Goal: Information Seeking & Learning: Learn about a topic

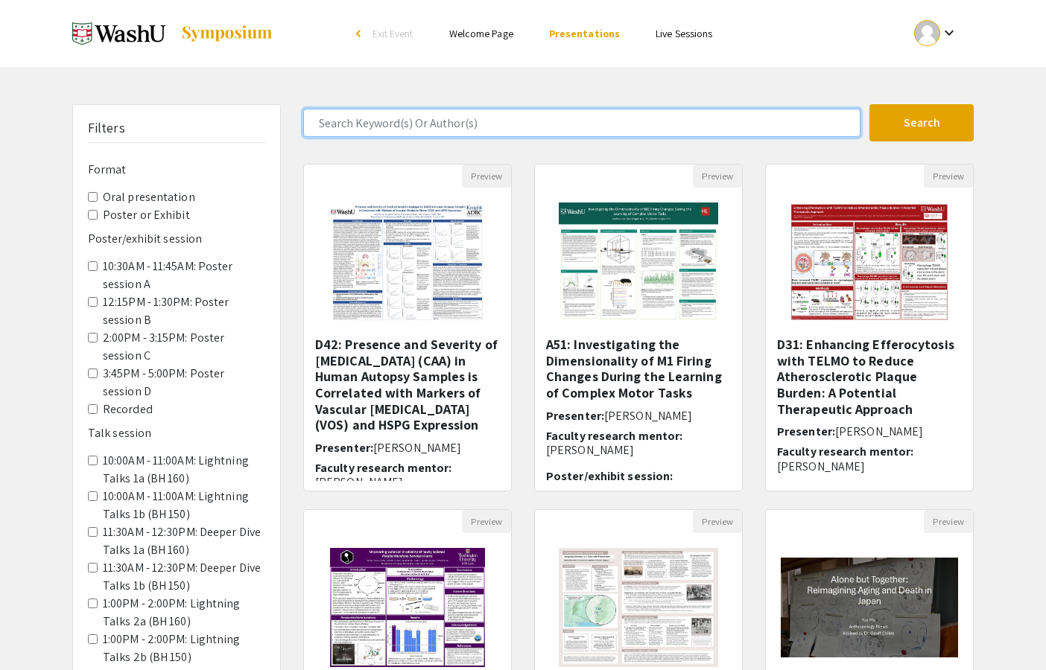
click at [399, 116] on input "Search Keyword(s) Or Author(s)" at bounding box center [581, 123] width 557 height 28
type input "[PERSON_NAME]"
click at [869, 104] on button "Search" at bounding box center [921, 122] width 104 height 37
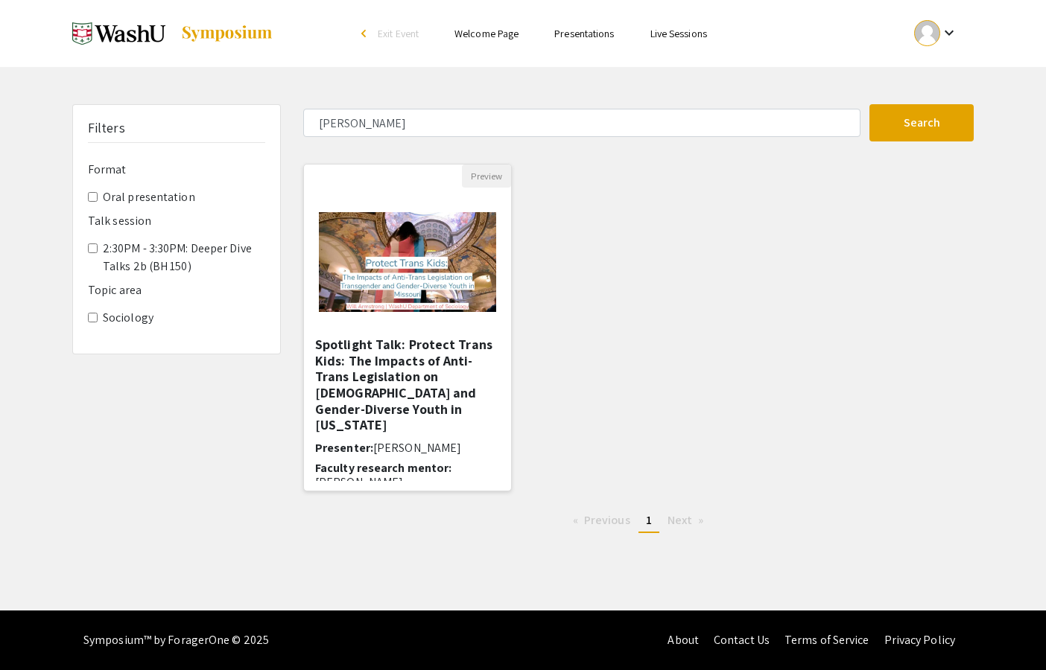
click at [409, 377] on h5 "Spotlight Talk: Protect Trans Kids: The Impacts of Anti-Trans Legislation on [D…" at bounding box center [407, 385] width 185 height 97
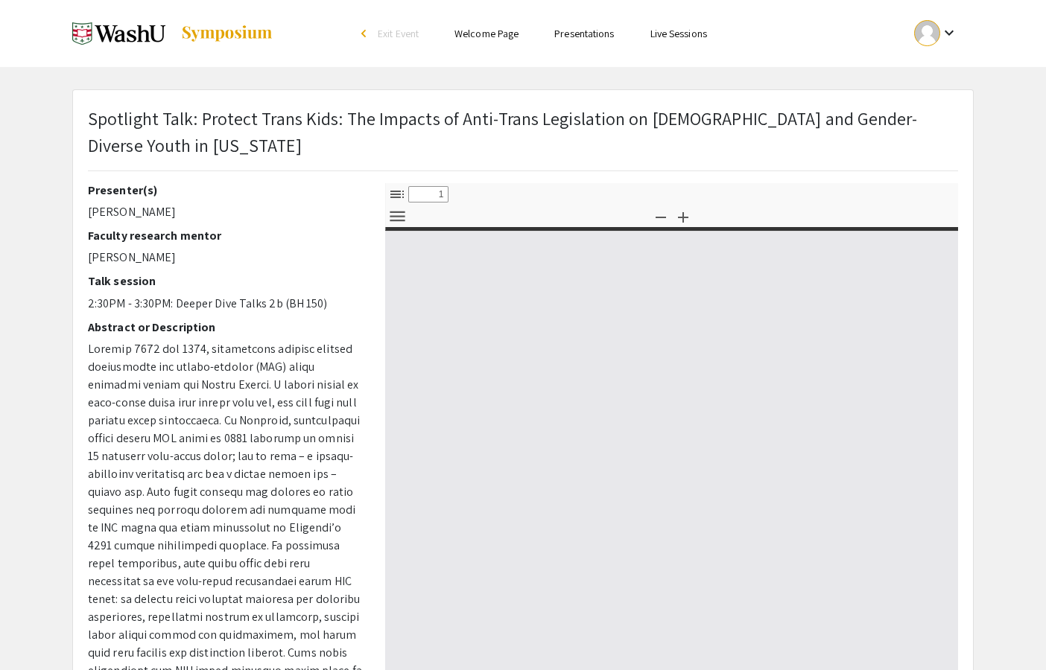
select select "custom"
type input "0"
select select "custom"
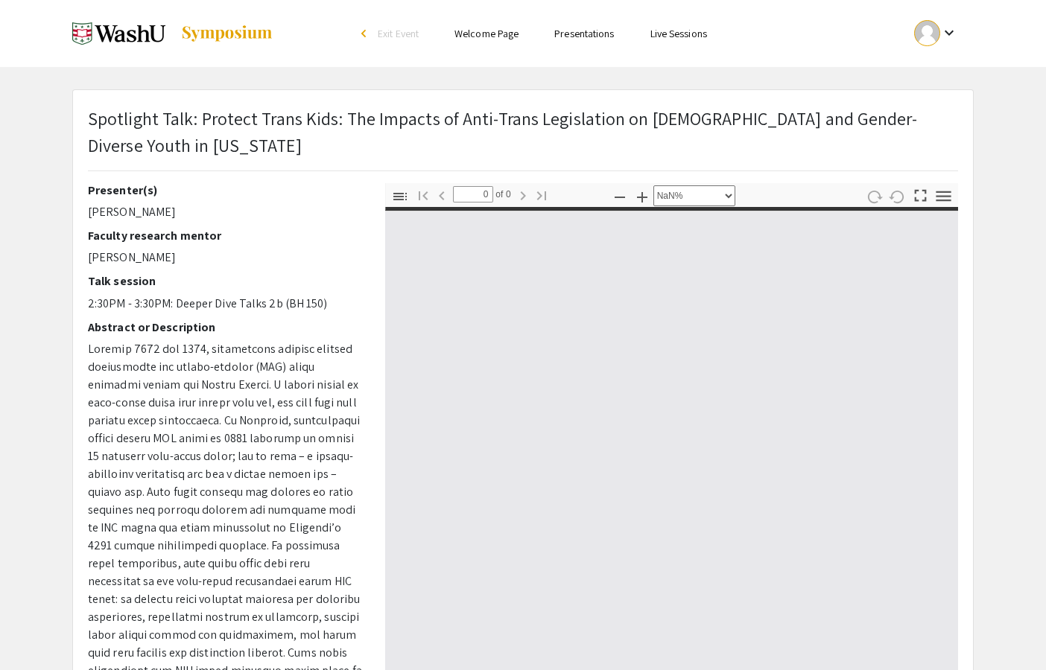
type input "1"
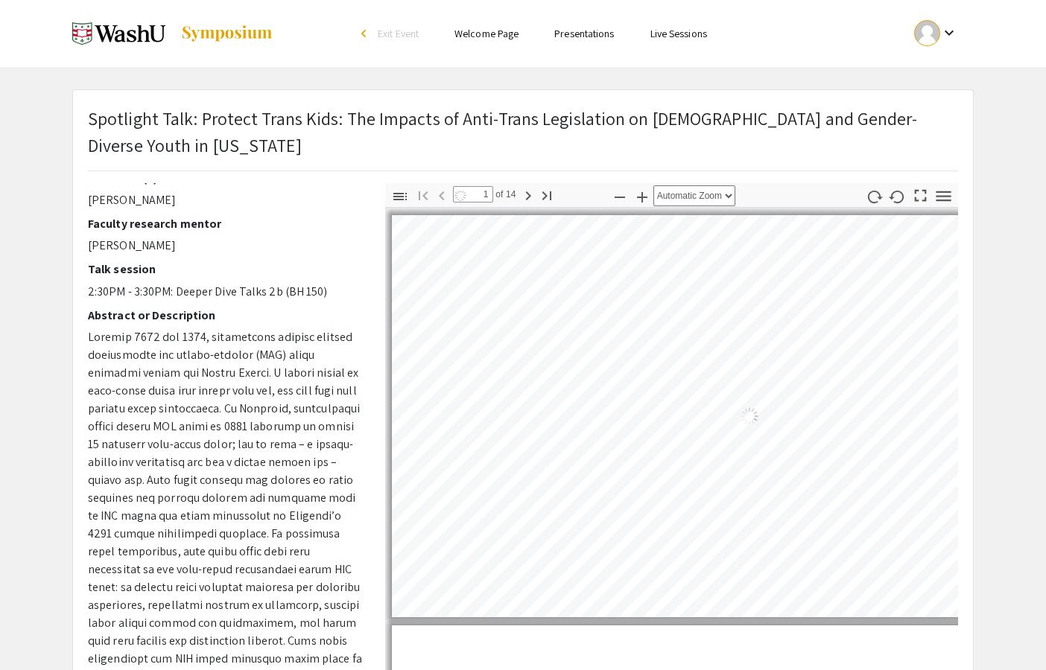
select select "auto"
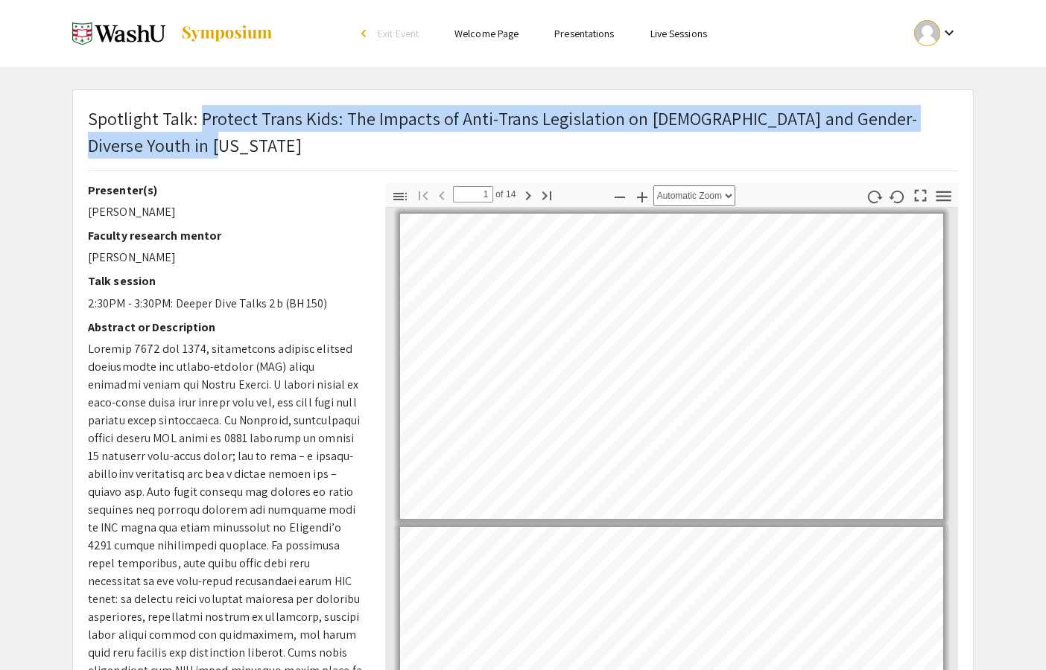
drag, startPoint x: 200, startPoint y: 121, endPoint x: 198, endPoint y: 141, distance: 20.2
click at [199, 141] on p "Spotlight Talk: Protect Trans Kids: The Impacts of Anti-Trans Legislation on [D…" at bounding box center [523, 132] width 870 height 54
copy p "Protect Trans Kids: The Impacts of Anti-Trans Legislation on [DEMOGRAPHIC_DATA]…"
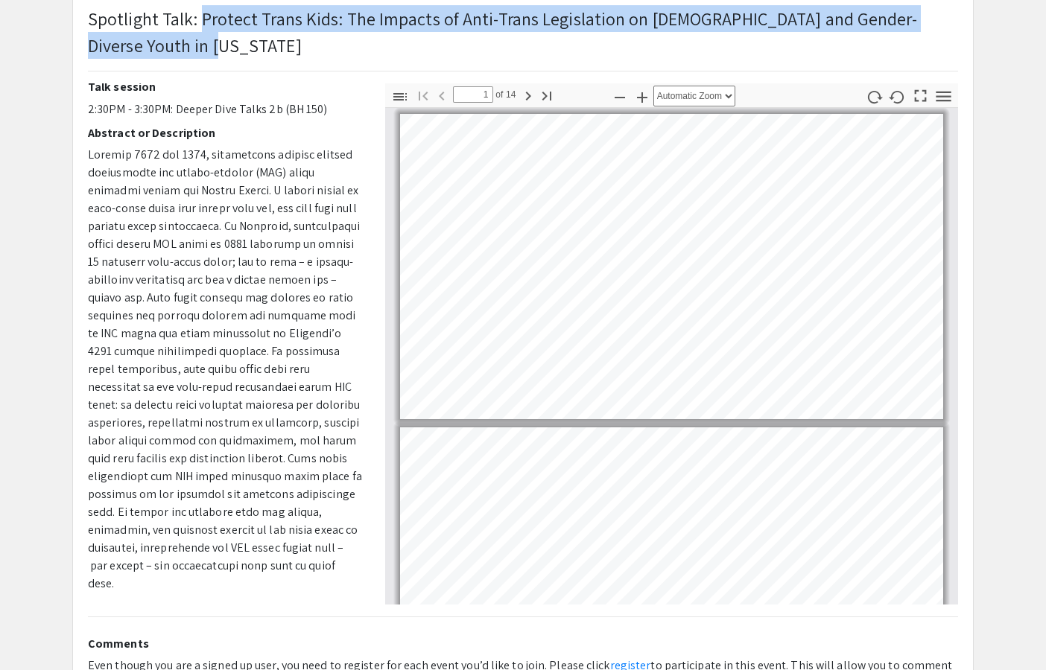
scroll to position [143, 0]
